Goal: Information Seeking & Learning: Check status

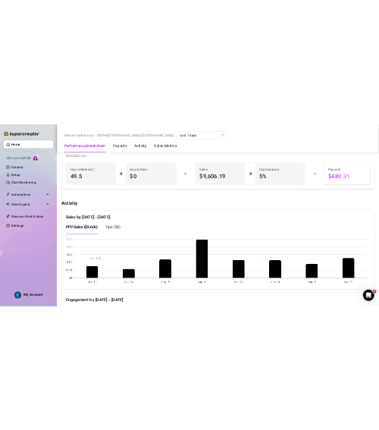
scroll to position [606, 0]
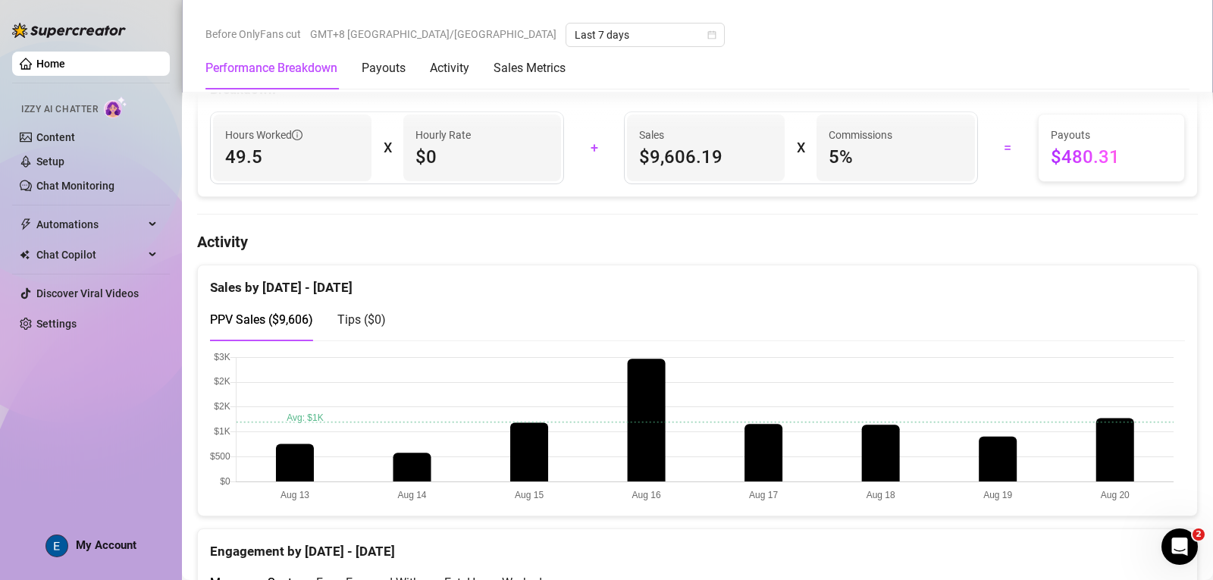
click at [319, 235] on h4 "Activity" at bounding box center [697, 241] width 1001 height 21
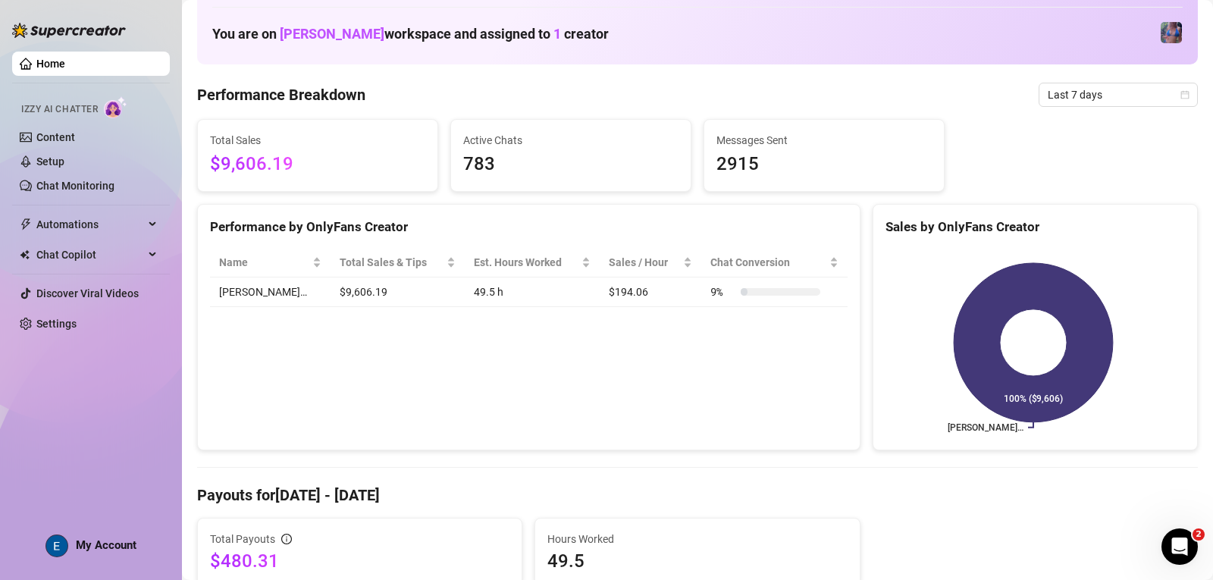
scroll to position [0, 0]
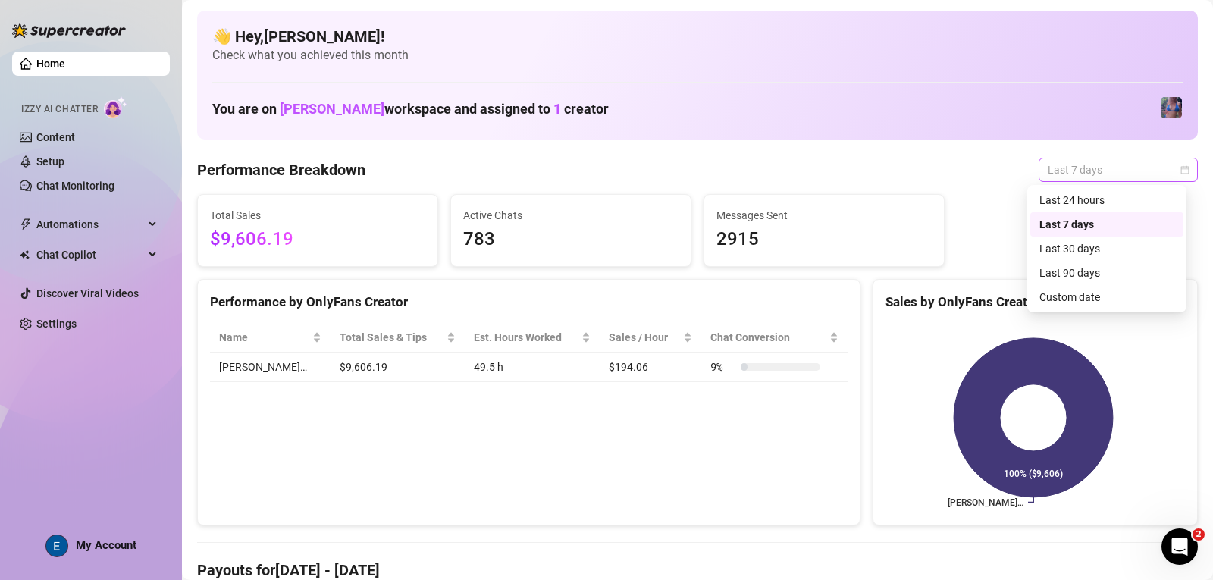
click at [1155, 168] on span "Last 7 days" at bounding box center [1118, 169] width 141 height 23
click at [1137, 246] on div "Last 30 days" at bounding box center [1106, 248] width 135 height 17
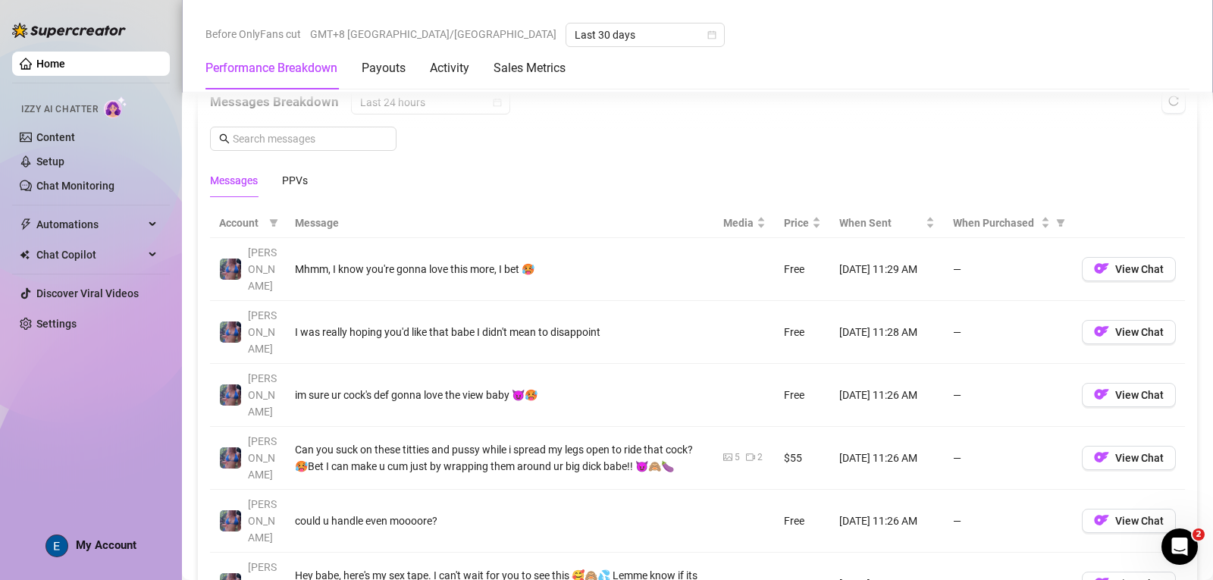
scroll to position [1364, 0]
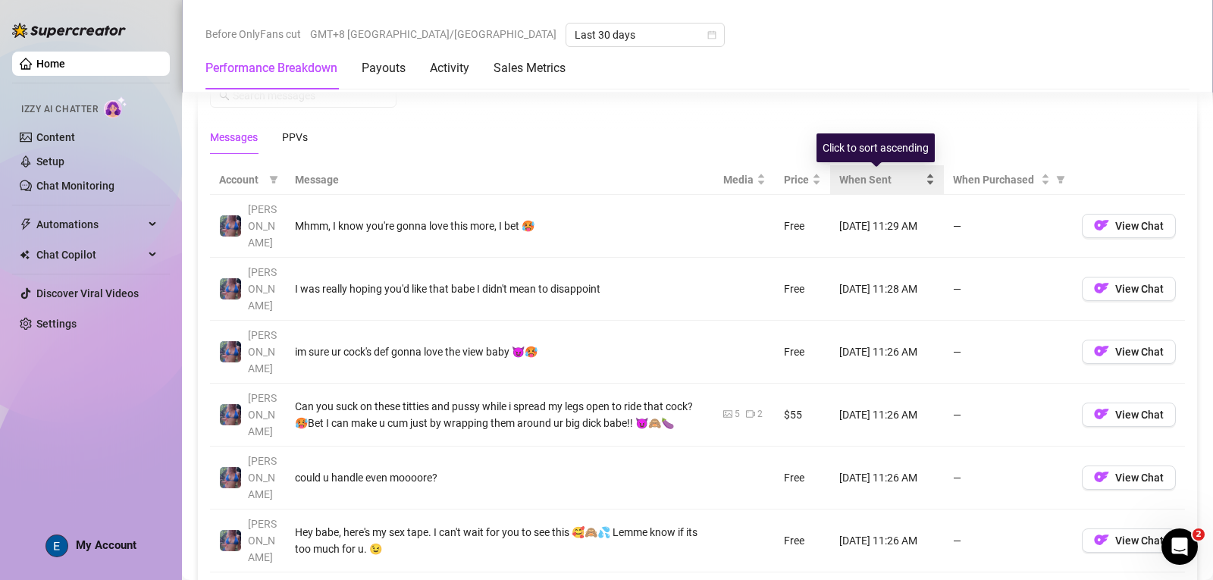
click at [917, 173] on div "When Sent" at bounding box center [887, 179] width 96 height 17
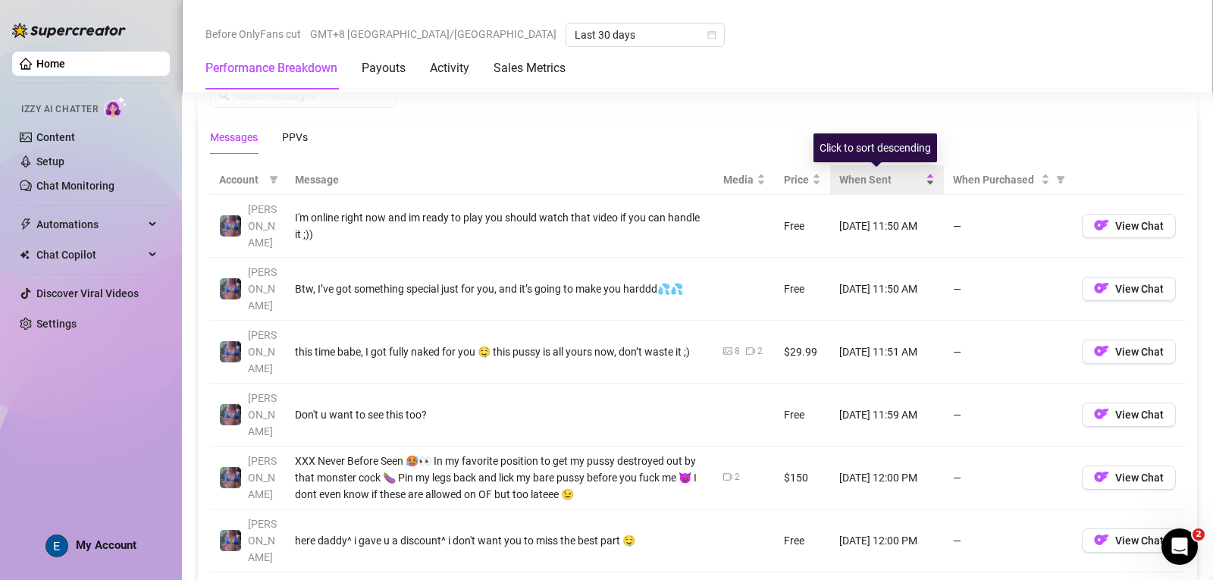
click at [917, 173] on div "When Sent" at bounding box center [887, 179] width 96 height 17
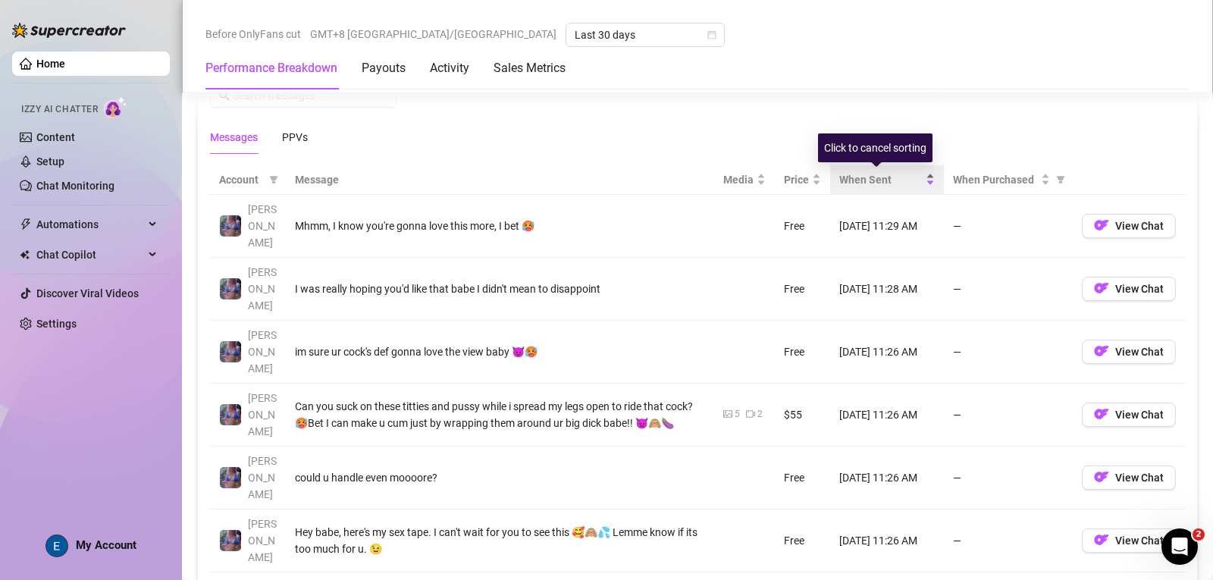
click at [917, 173] on div "When Sent" at bounding box center [887, 179] width 96 height 17
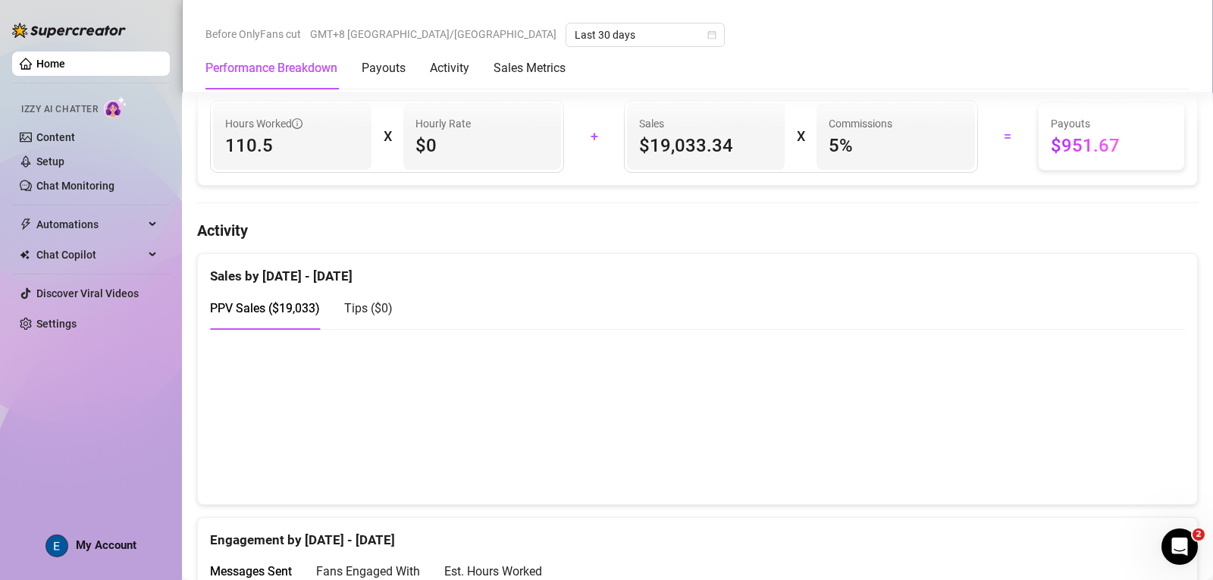
scroll to position [606, 0]
